Goal: Task Accomplishment & Management: Manage account settings

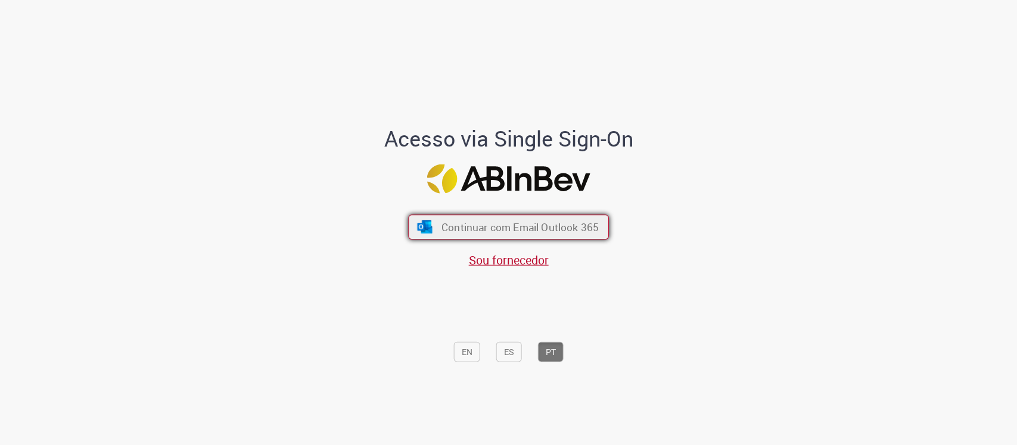
click at [479, 219] on button "Continuar com Email Outlook 365" at bounding box center [508, 226] width 201 height 25
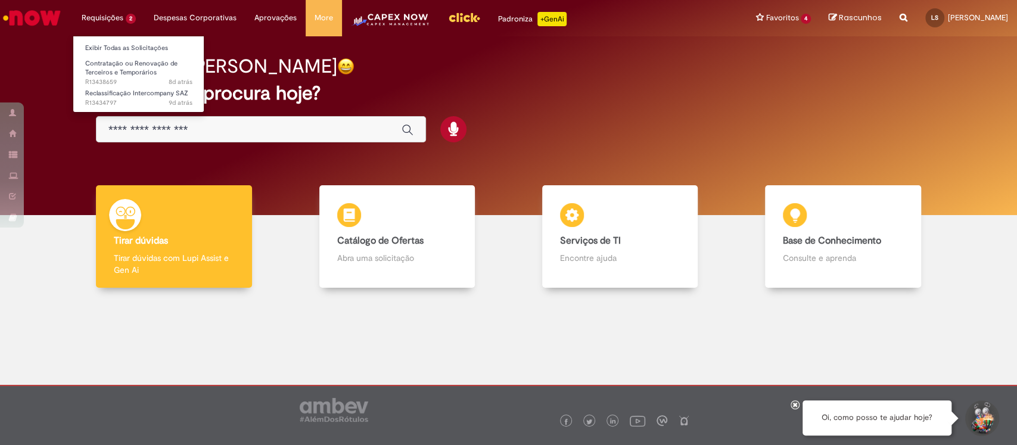
click at [136, 40] on li "Exibir Todas as Solicitações" at bounding box center [138, 46] width 131 height 15
click at [136, 43] on link "Exibir Todas as Solicitações" at bounding box center [138, 48] width 131 height 13
